Goal: Contribute content: Add original content to the website for others to see

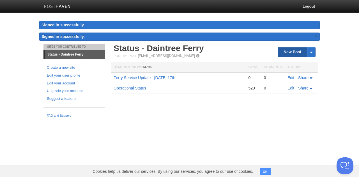
click at [287, 52] on link "New Post" at bounding box center [296, 52] width 37 height 10
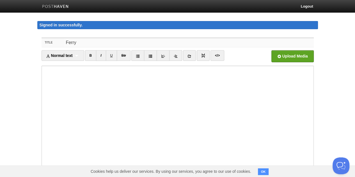
drag, startPoint x: 105, startPoint y: 44, endPoint x: 29, endPoint y: 51, distance: 76.3
click at [29, 51] on body "Logout Signed in successfully. Signed in successfully. × Sites You Contribute T…" at bounding box center [177, 124] width 355 height 249
paste input "Operational Status for [DATE]"
type input "Operational Status Update"
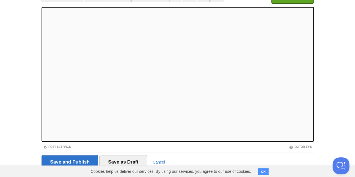
scroll to position [71, 0]
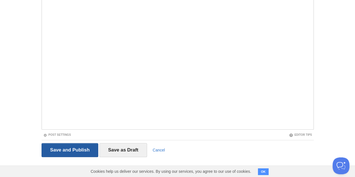
click at [72, 150] on input "Save and Publish" at bounding box center [70, 150] width 57 height 14
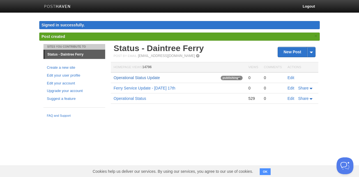
click at [146, 77] on tbody "Operational Status Update publishing 0 0 Edit Ferry Service Update - [DATE] 17t…" at bounding box center [215, 87] width 208 height 31
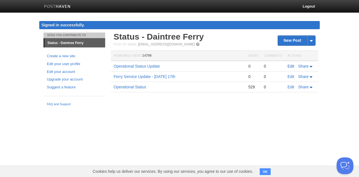
click at [290, 65] on link "Edit" at bounding box center [291, 66] width 7 height 4
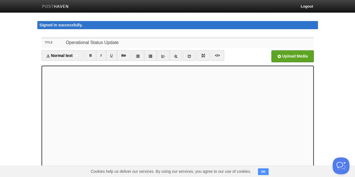
click at [135, 43] on input "Operational Status Update" at bounding box center [188, 42] width 249 height 9
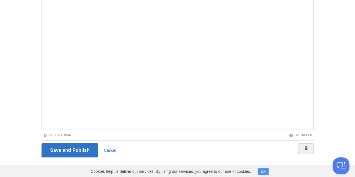
scroll to position [71, 0]
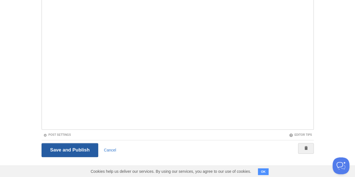
type input "Operational Status Update - [DATE] 17th"
click at [73, 148] on input "Save and Publish" at bounding box center [70, 150] width 57 height 14
